Goal: Navigation & Orientation: Find specific page/section

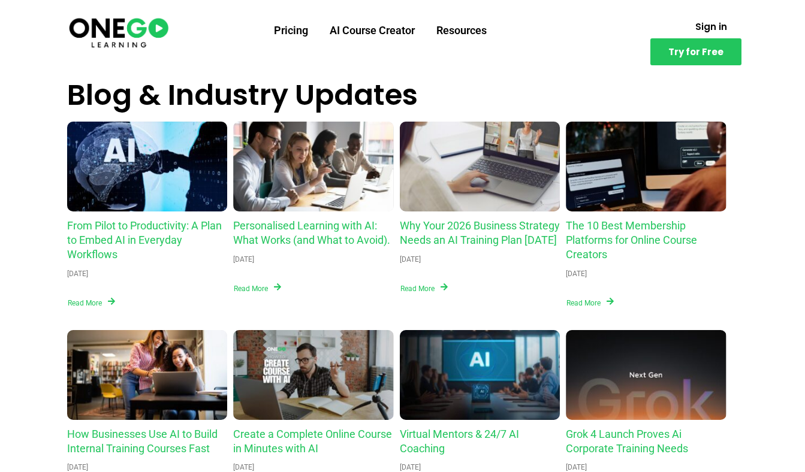
scroll to position [4719, 0]
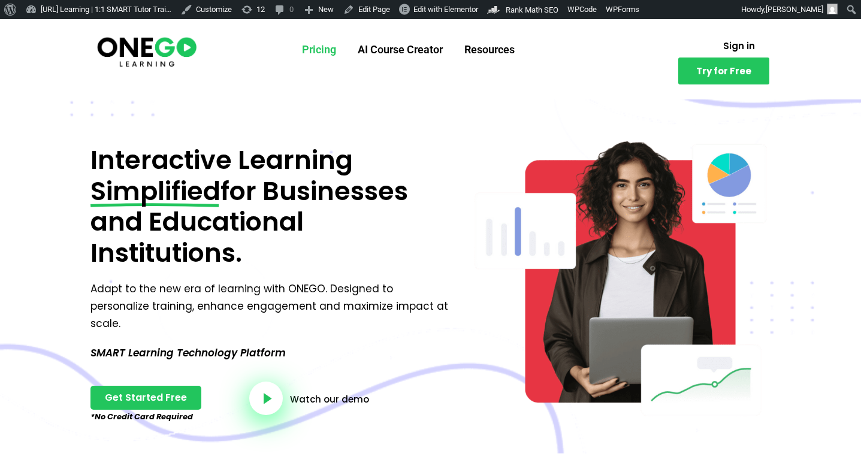
click at [314, 47] on link "Pricing" at bounding box center [319, 49] width 56 height 31
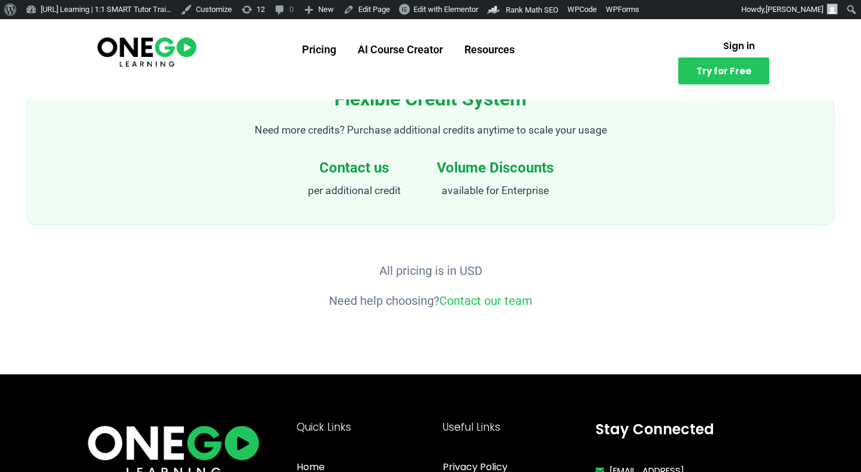
scroll to position [1718, 0]
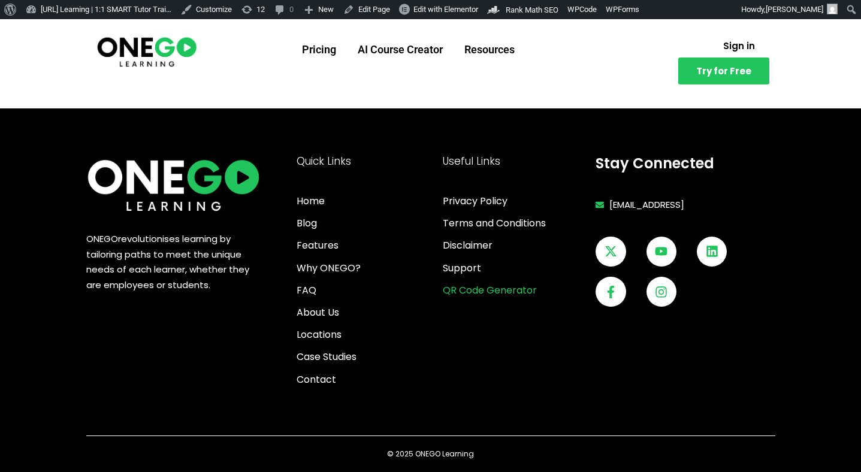
click at [505, 288] on span "QR Code Generator" at bounding box center [490, 290] width 94 height 16
